Goal: Feedback & Contribution: Contribute content

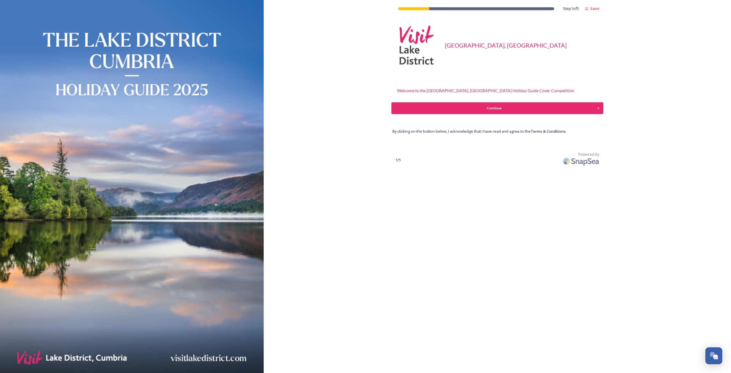
click at [492, 108] on div "Continue" at bounding box center [494, 108] width 199 height 5
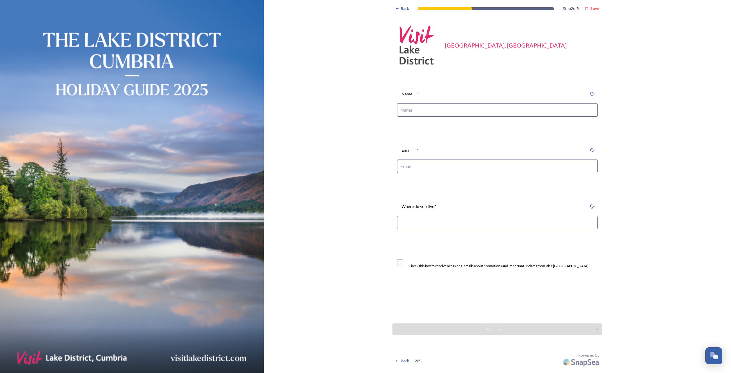
click at [404, 108] on input at bounding box center [497, 109] width 201 height 13
type input "M"
type input "[PERSON_NAME]"
click at [407, 162] on input at bounding box center [497, 165] width 201 height 13
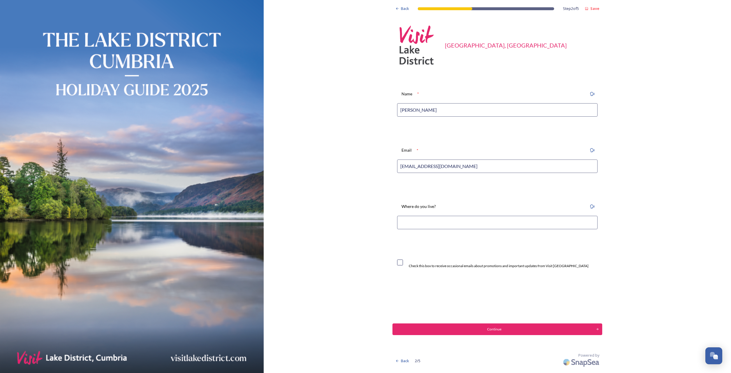
type input "Markhether18@gmail.com"
click at [413, 227] on input at bounding box center [497, 222] width 201 height 13
type input "Penrith"
click at [404, 166] on input "Markhether18@gmail.com" at bounding box center [497, 165] width 201 height 13
type input "[EMAIL_ADDRESS][DOMAIN_NAME]"
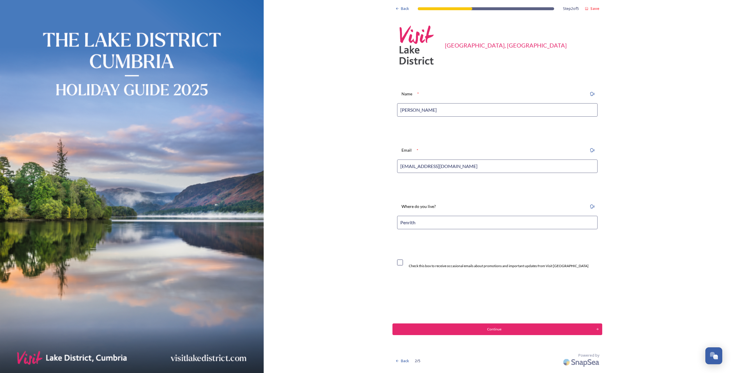
click at [401, 263] on input "checkbox" at bounding box center [400, 262] width 6 height 6
checkbox input "true"
click at [490, 325] on button "Continue" at bounding box center [498, 329] width 212 height 12
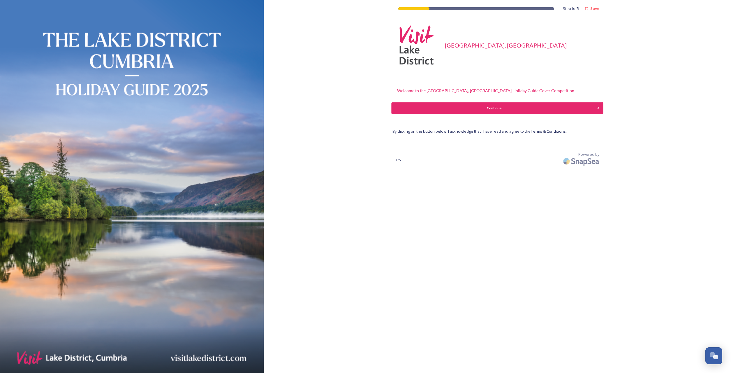
click at [471, 106] on div "Continue" at bounding box center [494, 108] width 199 height 5
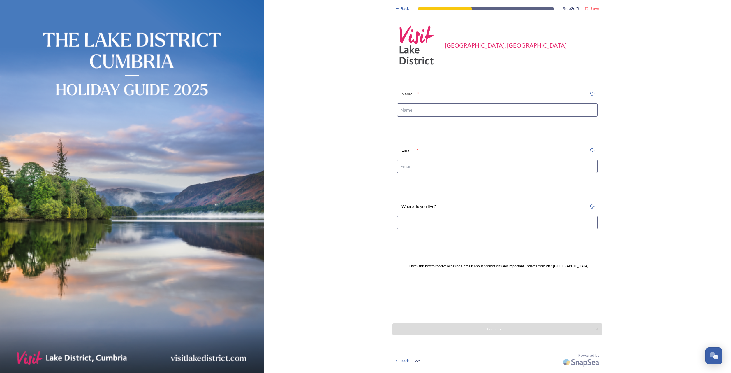
click at [420, 109] on input at bounding box center [497, 109] width 201 height 13
type input "[PERSON_NAME]"
click at [414, 169] on input at bounding box center [497, 165] width 201 height 13
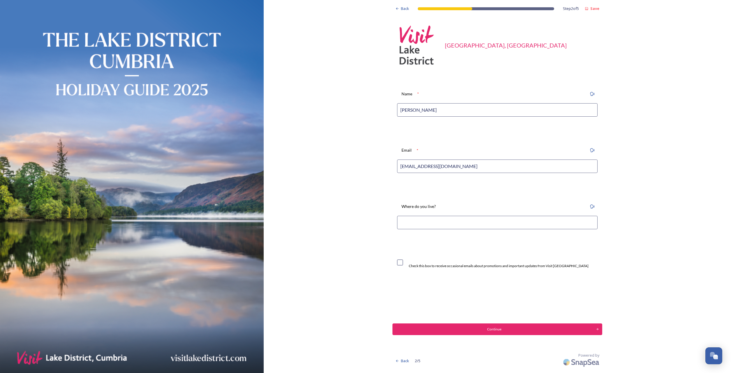
type input "[EMAIL_ADDRESS][DOMAIN_NAME]"
click at [408, 223] on input at bounding box center [497, 222] width 201 height 13
type input "Penrith"
click at [400, 262] on input "checkbox" at bounding box center [400, 262] width 6 height 6
checkbox input "true"
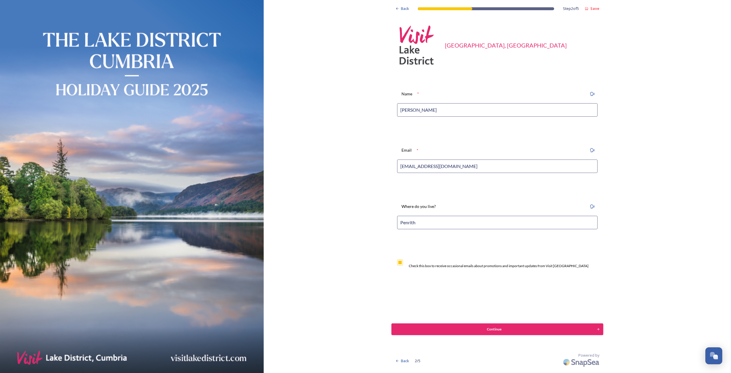
click at [497, 329] on div "Continue" at bounding box center [494, 329] width 199 height 5
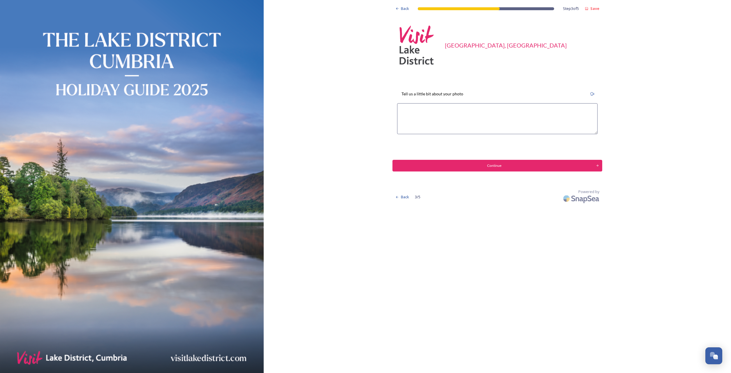
click at [404, 109] on textarea at bounding box center [497, 118] width 201 height 31
paste textarea "The mist danced across the water, appearing and disappearing as the sun rose an…"
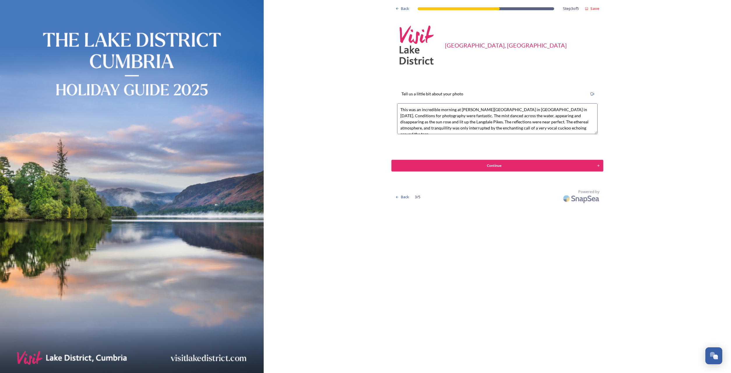
type textarea "This was an incredible morning at Blea Tarn in Langdale in May 2025. Conditions…"
click at [494, 165] on div "Continue" at bounding box center [494, 165] width 199 height 5
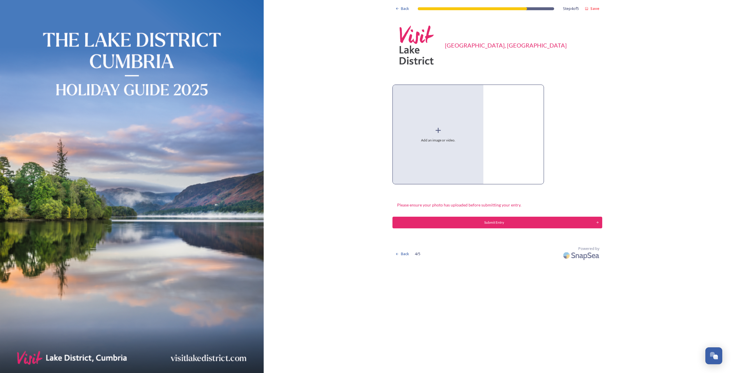
click at [435, 132] on icon at bounding box center [438, 130] width 9 height 9
click at [494, 223] on div "Submit Entry" at bounding box center [494, 222] width 199 height 5
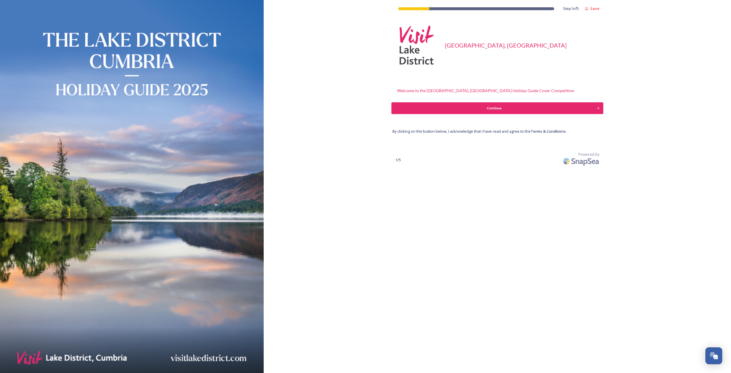
click at [491, 108] on div "Continue" at bounding box center [494, 108] width 199 height 5
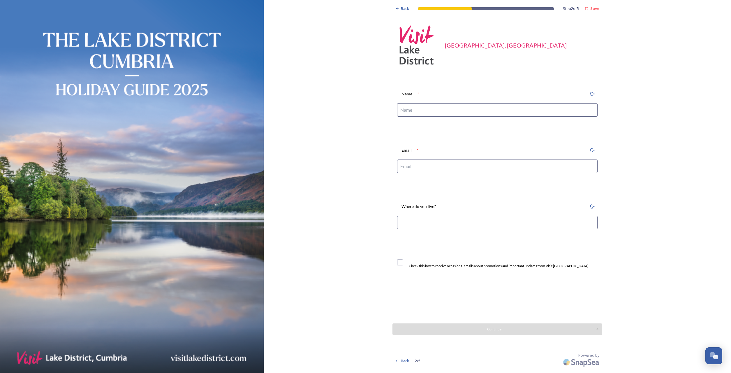
click at [414, 115] on input at bounding box center [497, 109] width 201 height 13
type input "[PERSON_NAME]"
click at [408, 168] on input at bounding box center [497, 165] width 201 height 13
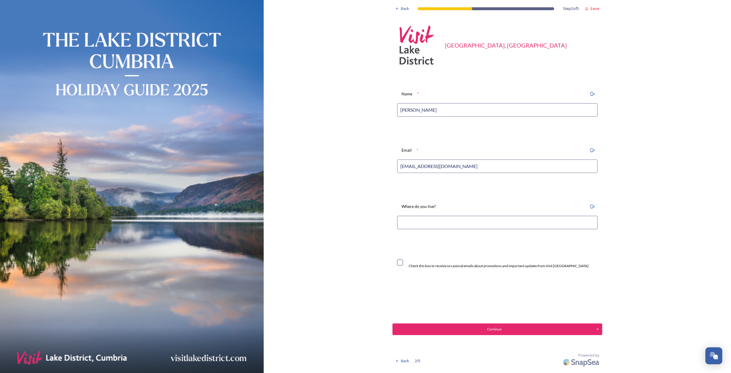
type input "[EMAIL_ADDRESS][DOMAIN_NAME]"
click at [409, 225] on input at bounding box center [497, 222] width 201 height 13
type input "Penrith"
click at [402, 262] on input "checkbox" at bounding box center [400, 262] width 6 height 6
checkbox input "true"
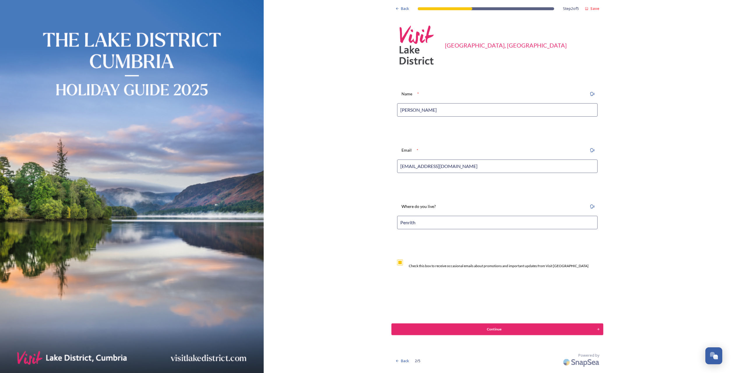
click at [495, 327] on div "Continue" at bounding box center [494, 329] width 199 height 5
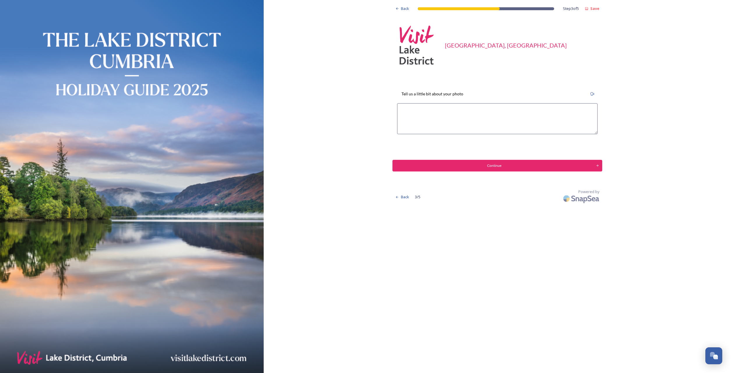
click at [408, 111] on textarea at bounding box center [497, 118] width 201 height 31
type textarea "This image is of the iconic Duke of Portland boathouse on [GEOGRAPHIC_DATA]. Th…"
click at [508, 161] on button "Continue" at bounding box center [498, 166] width 212 height 12
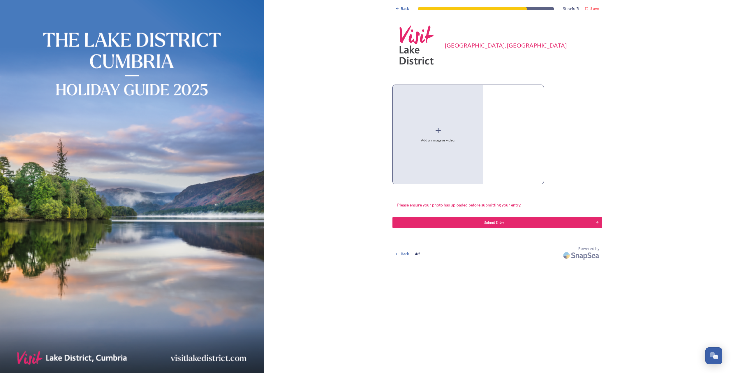
click at [440, 131] on icon at bounding box center [438, 130] width 9 height 9
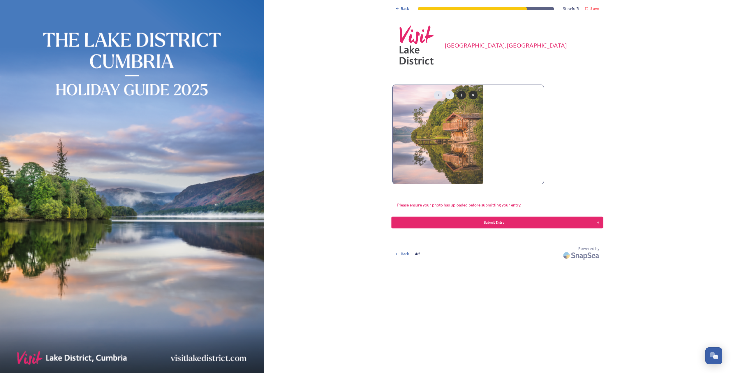
click at [496, 222] on div "Submit Entry" at bounding box center [494, 222] width 199 height 5
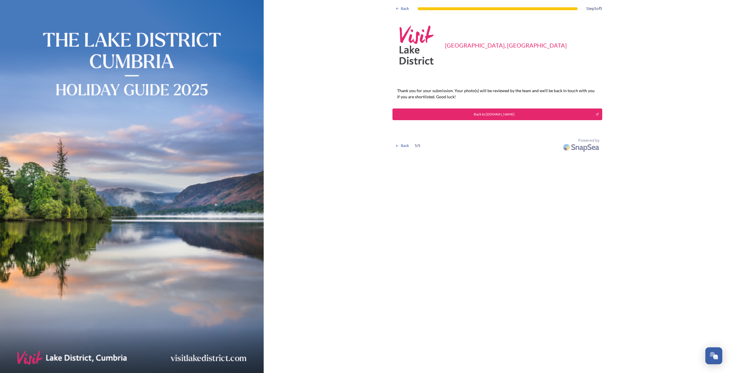
click at [494, 112] on div "Back to [DOMAIN_NAME]" at bounding box center [494, 114] width 197 height 5
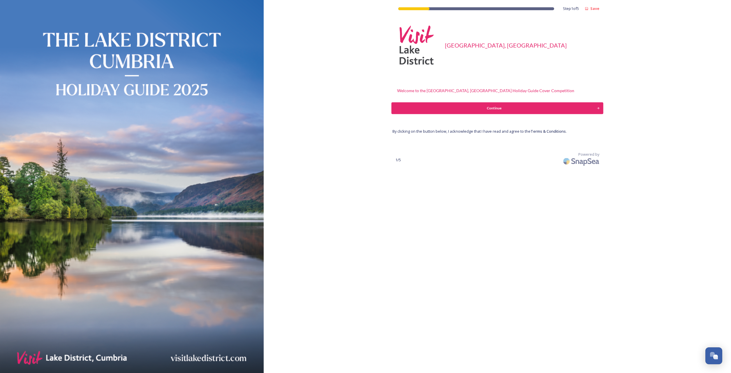
click at [487, 110] on div "Continue" at bounding box center [494, 108] width 199 height 5
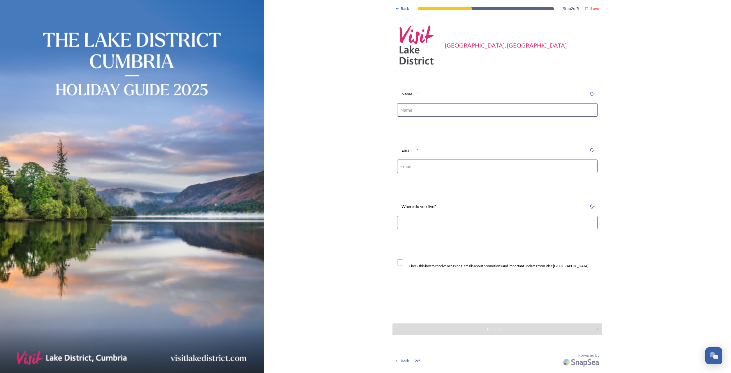
click at [415, 113] on input at bounding box center [497, 109] width 201 height 13
type input "[PERSON_NAME]"
click at [420, 171] on input at bounding box center [497, 165] width 201 height 13
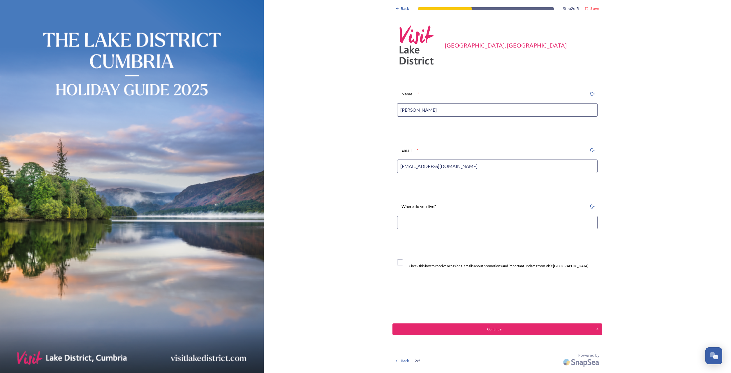
type input "[EMAIL_ADDRESS][DOMAIN_NAME]"
click at [416, 226] on input at bounding box center [497, 222] width 201 height 13
type input "Penrith"
click at [399, 259] on div "Check this box to receive occasional emails about promotions and important upda…" at bounding box center [493, 262] width 192 height 12
click at [401, 263] on input "checkbox" at bounding box center [400, 262] width 6 height 6
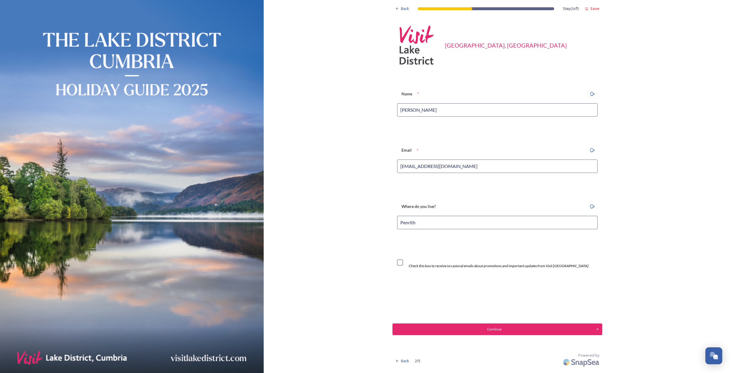
checkbox input "true"
click at [492, 329] on div "Continue" at bounding box center [494, 329] width 199 height 5
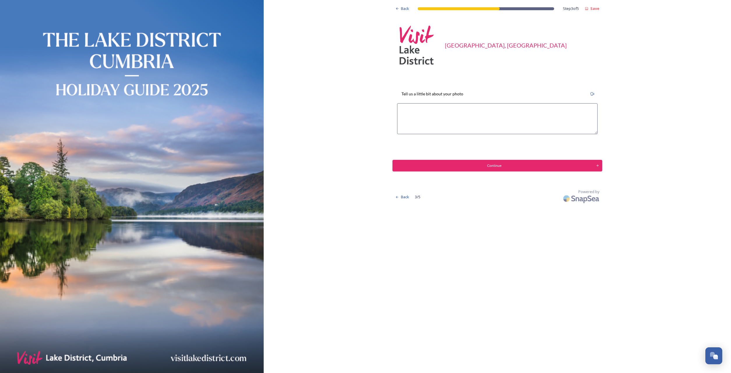
click at [406, 110] on textarea at bounding box center [497, 118] width 201 height 31
type textarea "This image is from a lovely morning up on Holme Fell with the flowering heather…"
click at [497, 163] on div "Continue" at bounding box center [494, 165] width 199 height 5
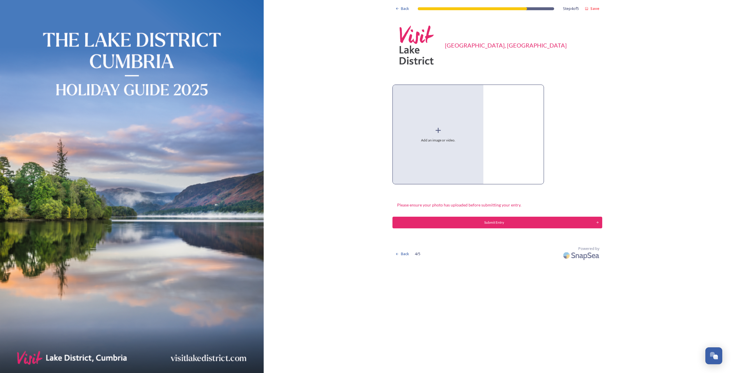
click at [438, 135] on div "Add an image or video." at bounding box center [438, 134] width 91 height 99
click at [493, 224] on div "Submit Entry" at bounding box center [494, 222] width 199 height 5
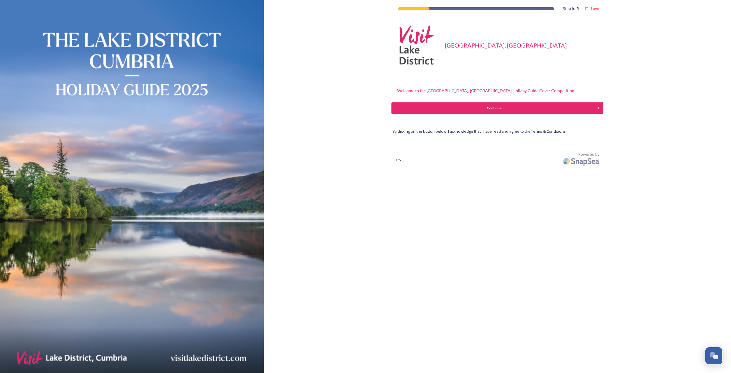
click at [486, 107] on div "Continue" at bounding box center [494, 108] width 199 height 5
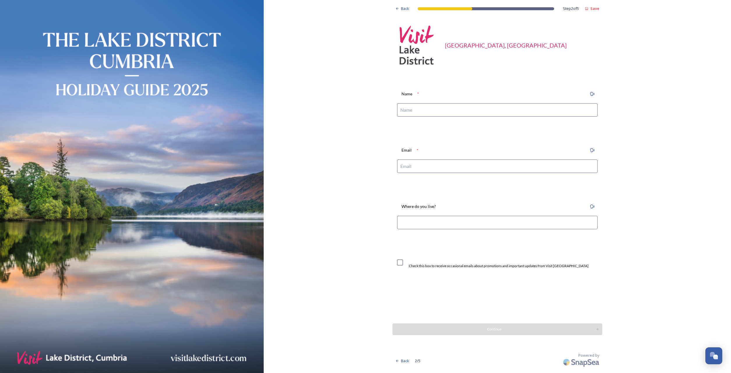
click at [408, 111] on input at bounding box center [497, 109] width 201 height 13
type input "[PERSON_NAME]"
click at [408, 169] on input at bounding box center [497, 165] width 201 height 13
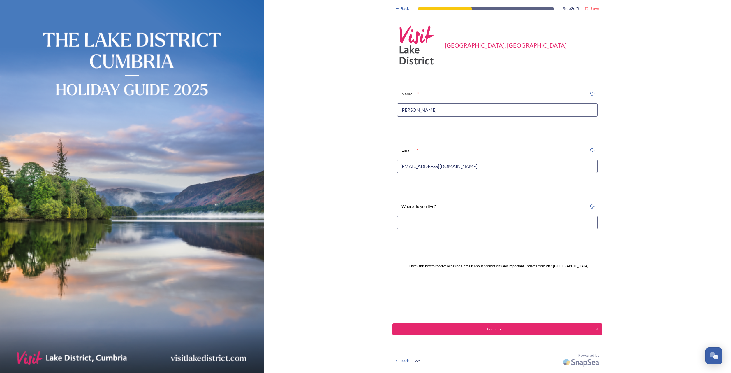
type input "[EMAIL_ADDRESS][DOMAIN_NAME]"
click at [412, 219] on input at bounding box center [497, 222] width 201 height 13
type input "Penrith"
click at [402, 262] on input "checkbox" at bounding box center [400, 262] width 6 height 6
checkbox input "true"
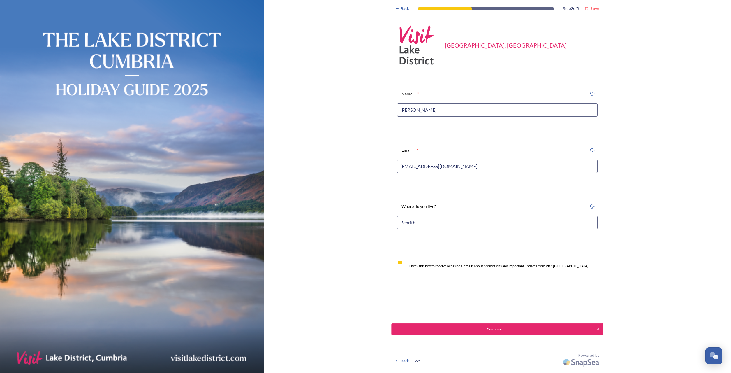
click at [494, 329] on div "Continue" at bounding box center [494, 329] width 199 height 5
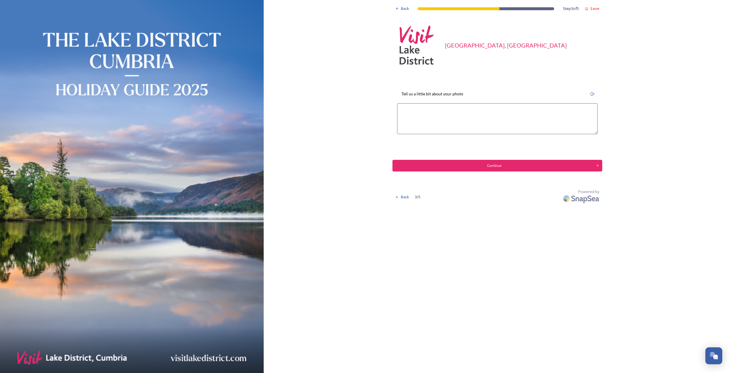
click at [403, 108] on textarea at bounding box center [497, 118] width 201 height 31
type textarea "This image is of [PERSON_NAME] Tarn in [GEOGRAPHIC_DATA] on a morning with fabu…"
click at [496, 163] on div "Continue" at bounding box center [494, 165] width 199 height 5
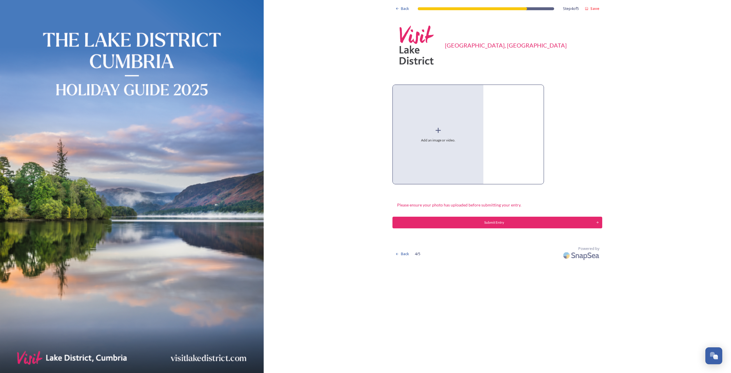
click at [435, 132] on icon at bounding box center [438, 130] width 9 height 9
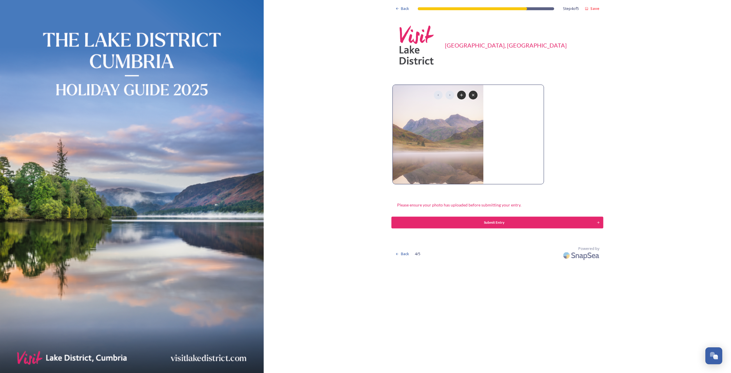
click at [500, 224] on div "Submit Entry" at bounding box center [494, 222] width 199 height 5
